Goal: Task Accomplishment & Management: Manage account settings

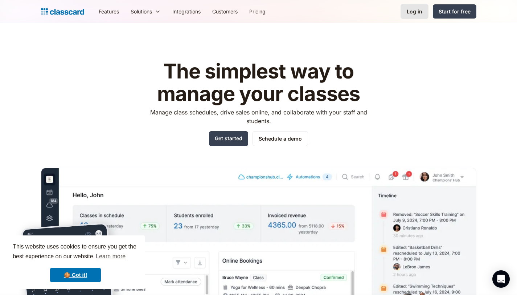
click at [417, 13] on div "Log in" at bounding box center [415, 12] width 16 height 8
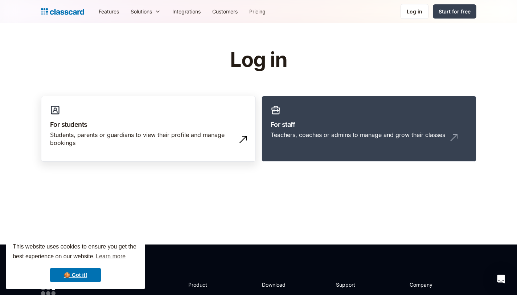
click at [67, 126] on h3 "For students" at bounding box center [148, 124] width 197 height 10
click at [459, 8] on div "Start for free" at bounding box center [455, 12] width 32 height 8
click at [414, 10] on div "Log in" at bounding box center [415, 12] width 16 height 8
click at [79, 276] on link "🍪 Got it!" at bounding box center [75, 274] width 51 height 15
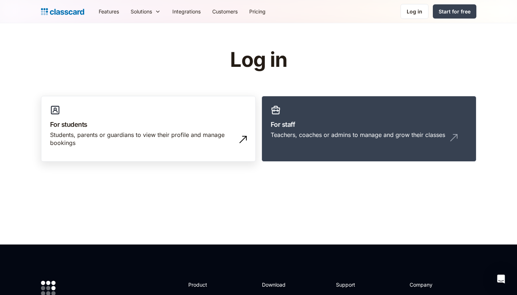
click at [196, 136] on div "Students, parents or guardians to view their profile and manage bookings" at bounding box center [141, 139] width 182 height 16
